Goal: Information Seeking & Learning: Learn about a topic

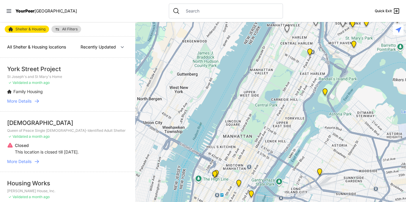
select select "recentlyUpdated"
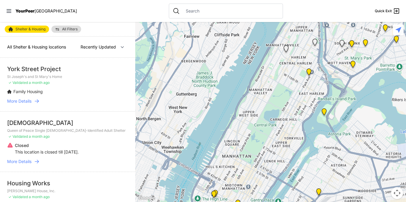
drag, startPoint x: 136, startPoint y: 56, endPoint x: 135, endPoint y: 75, distance: 19.1
click at [135, 75] on main "Shelter & Housing All Filters All Shelter & Housing locations Nearby Recently U…" at bounding box center [203, 112] width 406 height 180
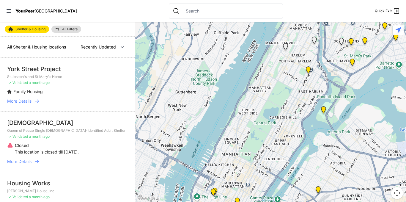
click at [309, 72] on img "Bailey House, Inc." at bounding box center [308, 71] width 12 height 14
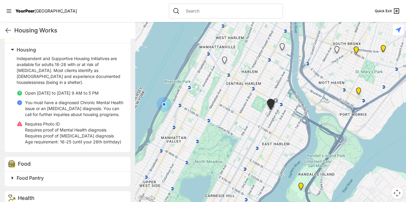
scroll to position [218, 0]
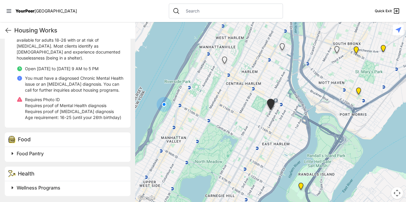
click at [400, 188] on button "Map camera controls" at bounding box center [397, 193] width 12 height 12
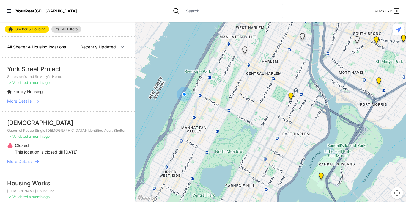
select select "recentlyUpdated"
